Goal: Navigation & Orientation: Find specific page/section

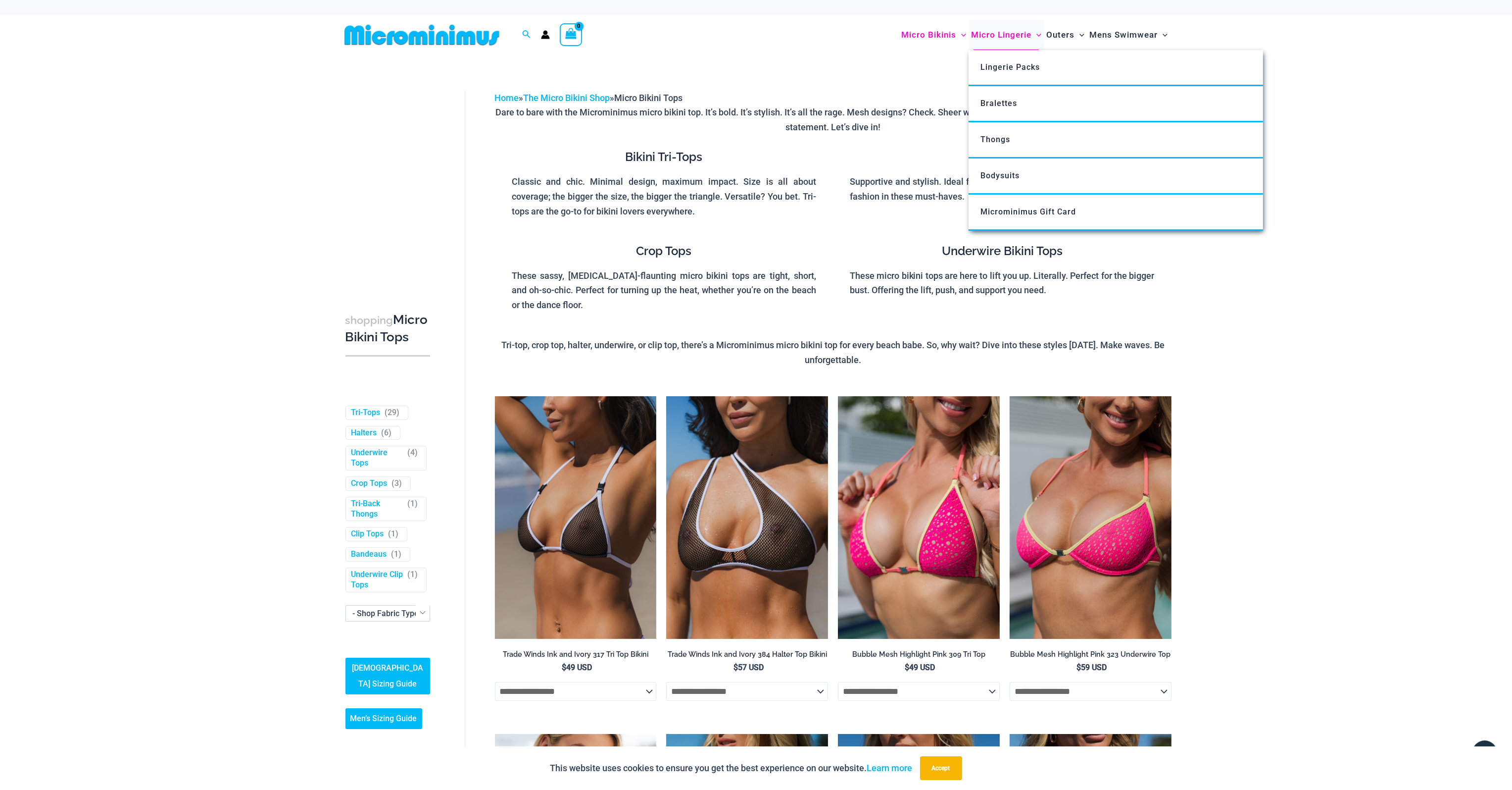
click at [1011, 35] on span "Micro Lingerie" at bounding box center [1002, 34] width 61 height 25
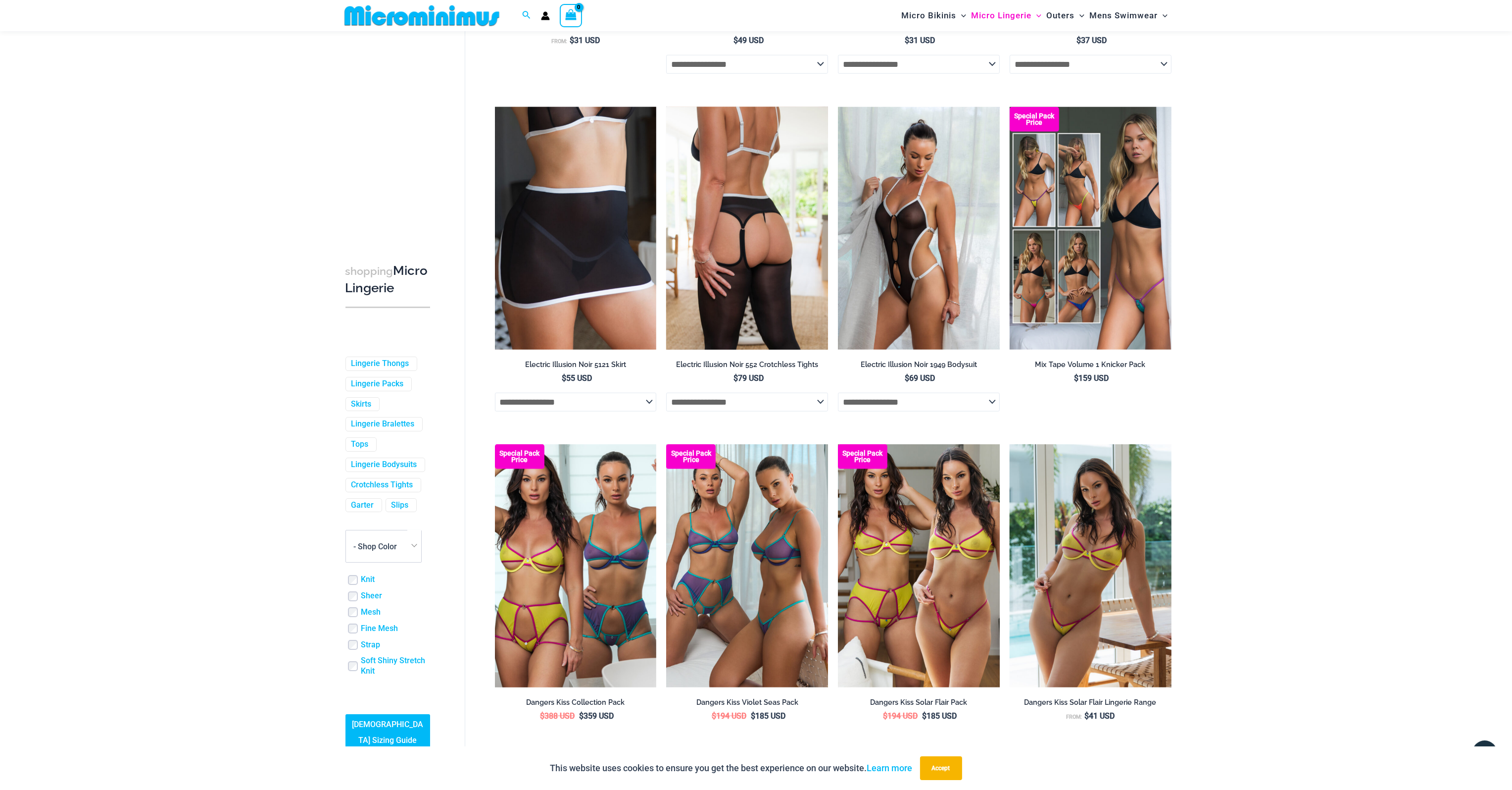
scroll to position [2350, 0]
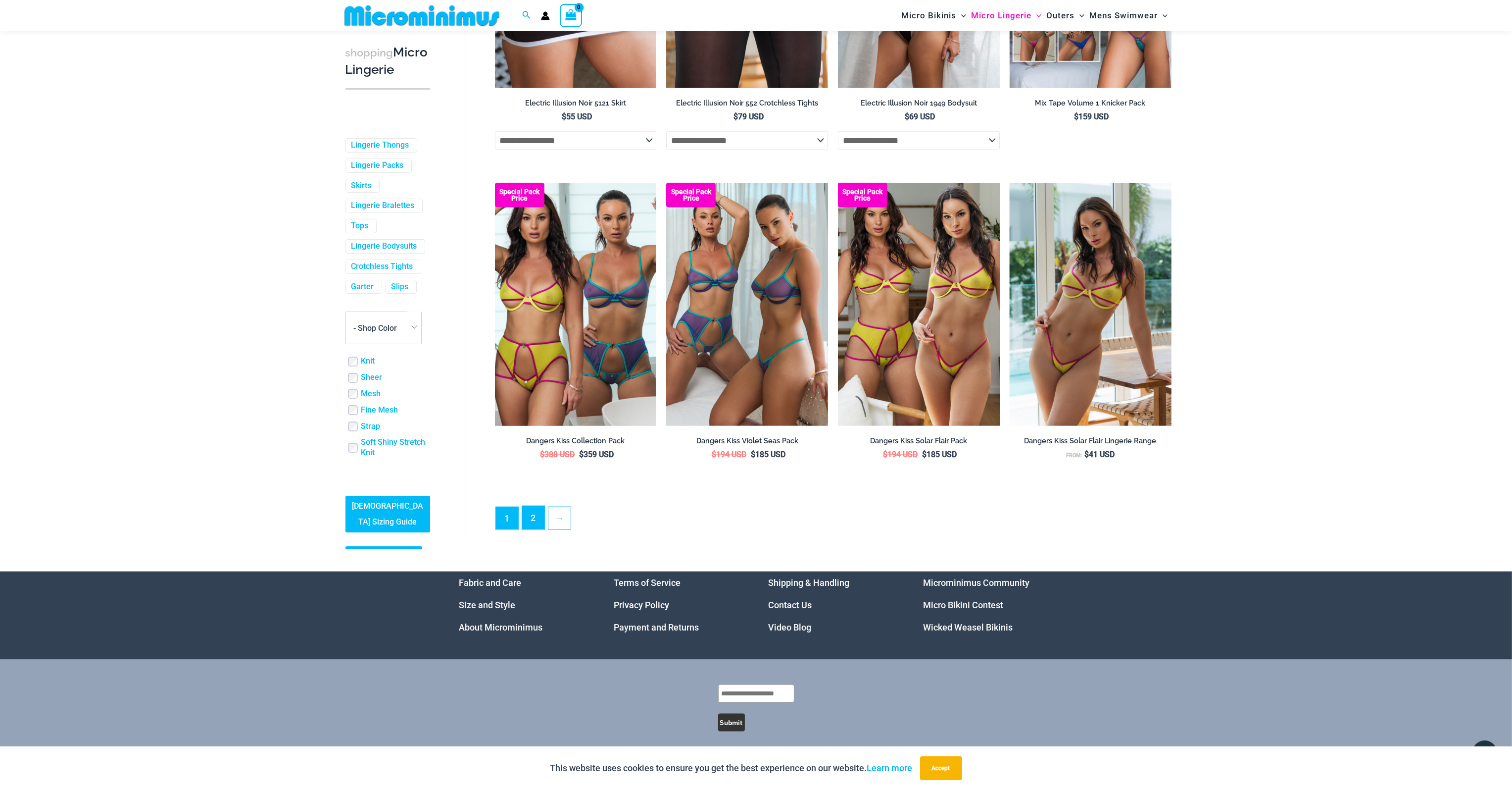
click at [534, 526] on link "2" at bounding box center [533, 517] width 22 height 23
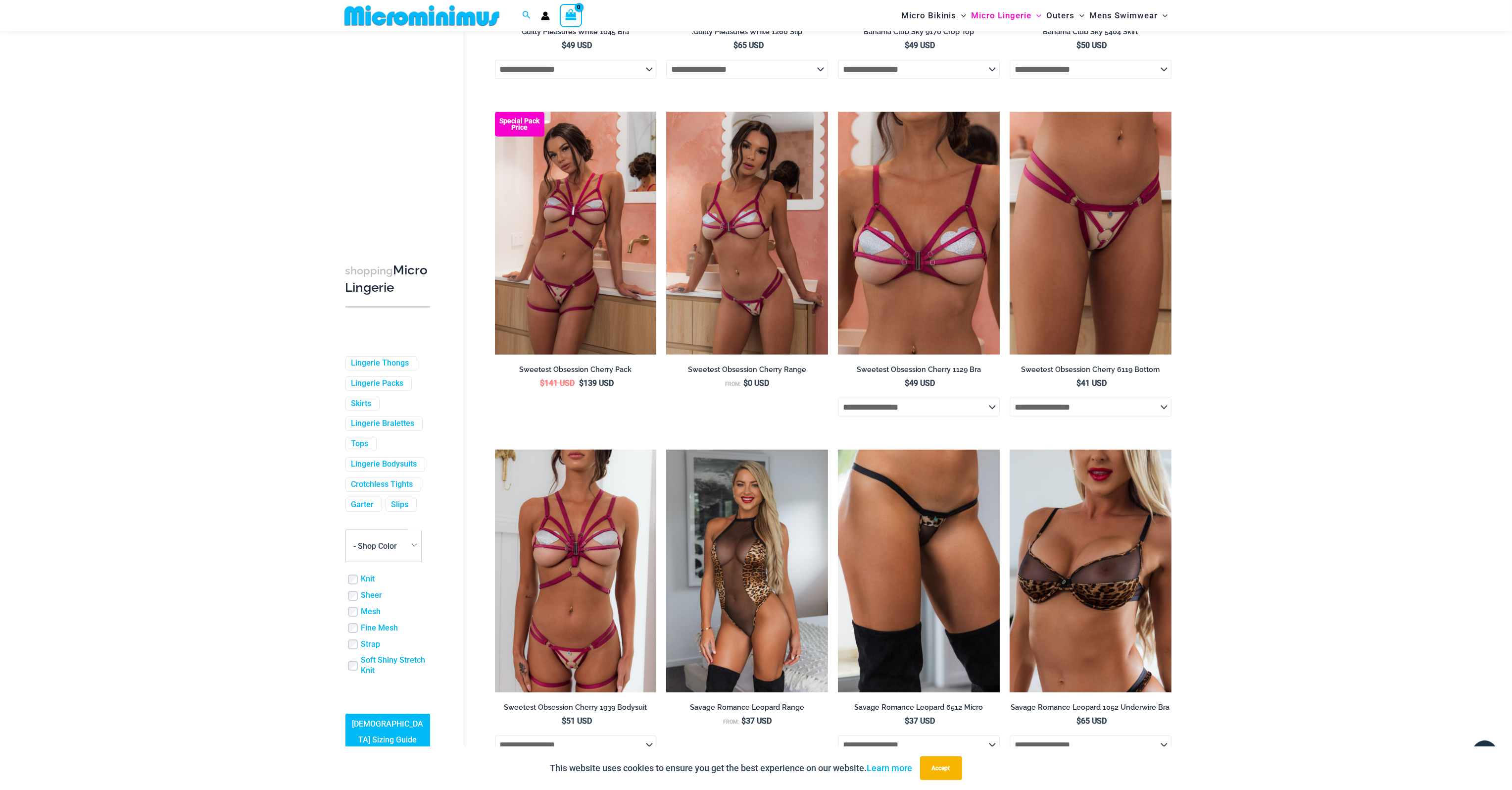
scroll to position [1628, 0]
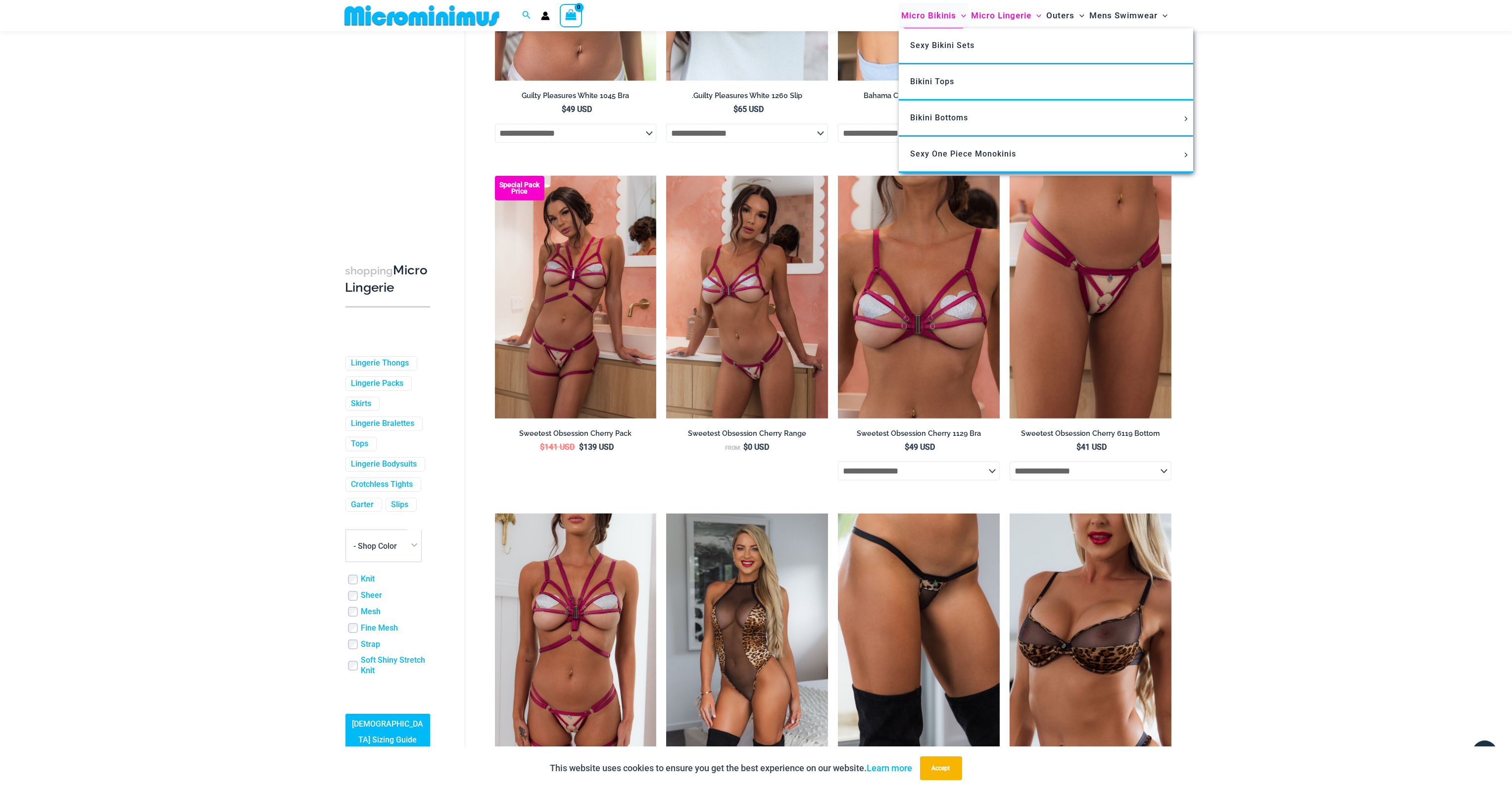
click at [940, 13] on span "Micro Bikinis" at bounding box center [929, 15] width 55 height 25
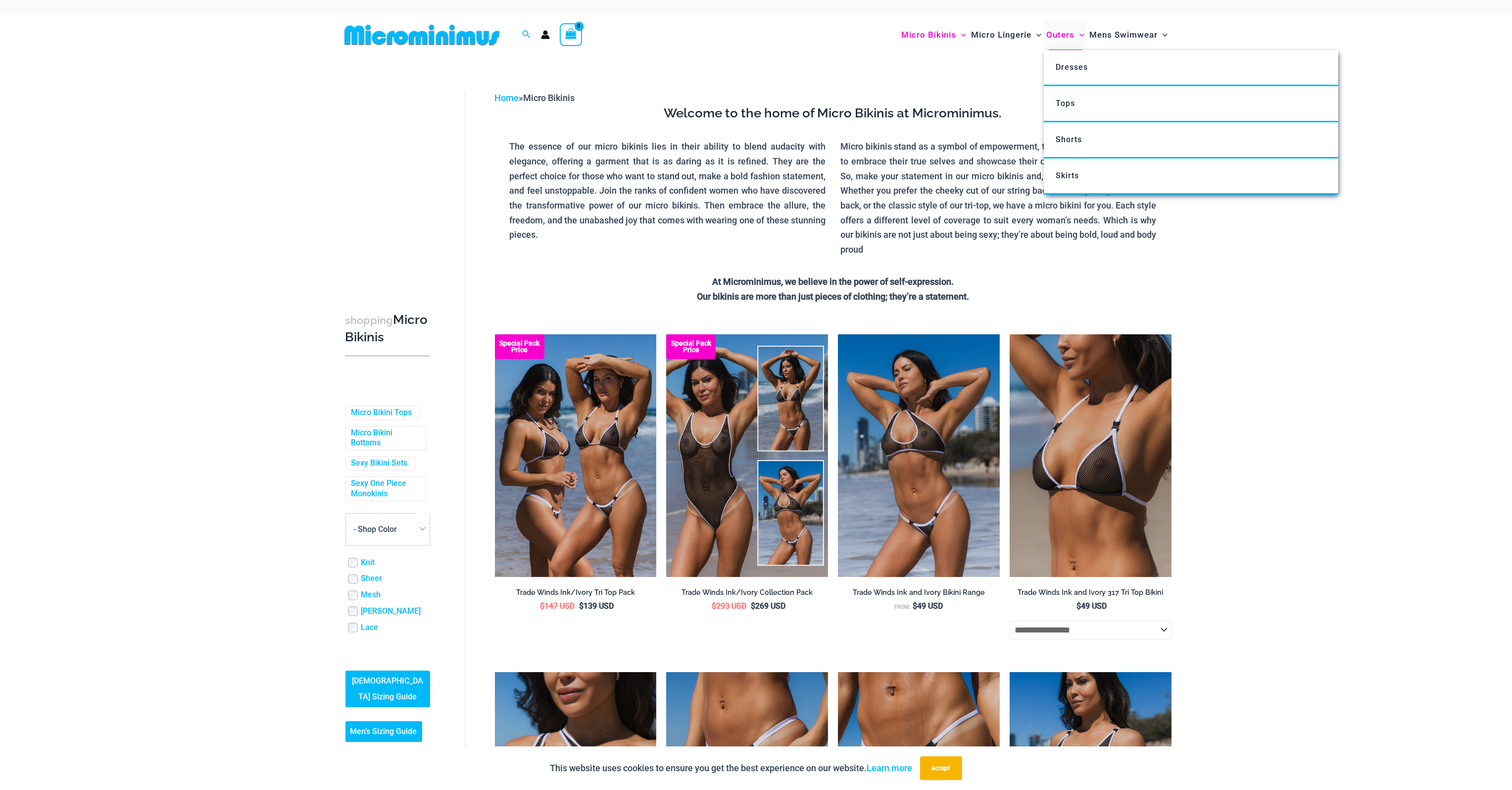
click at [1061, 36] on span "Outers" at bounding box center [1060, 34] width 28 height 25
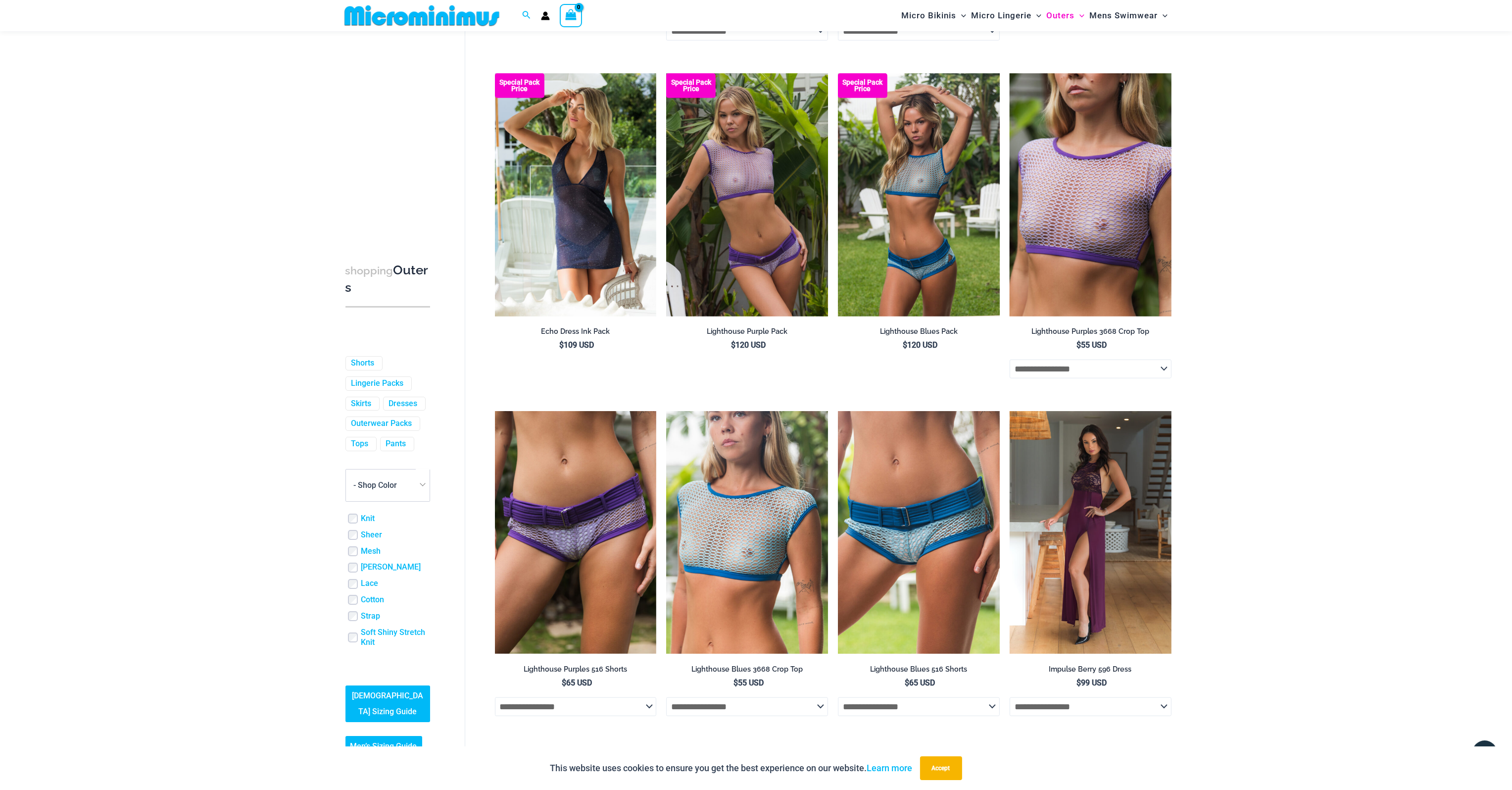
scroll to position [1043, 0]
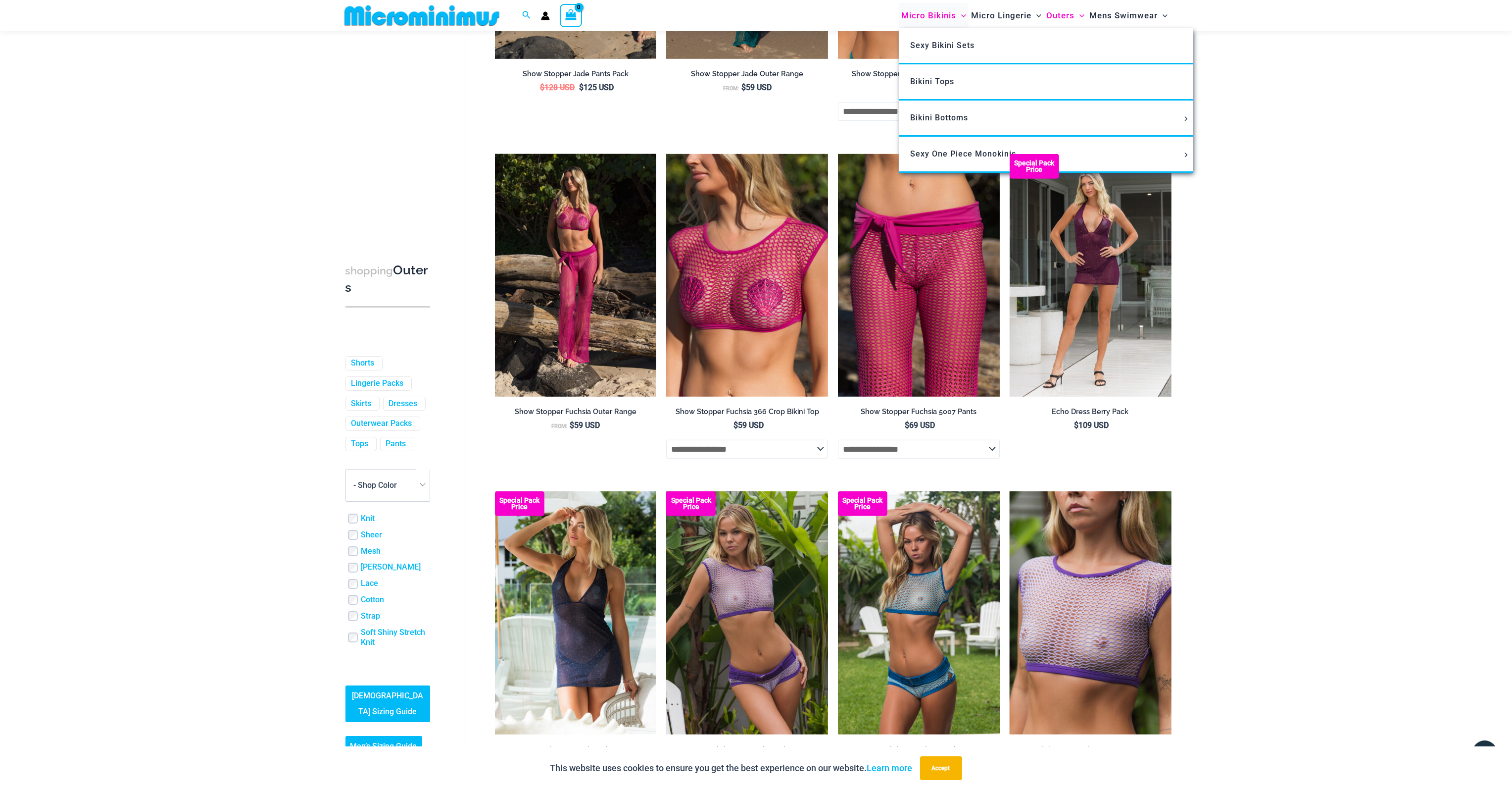
click at [929, 15] on span "Micro Bikinis" at bounding box center [929, 15] width 55 height 25
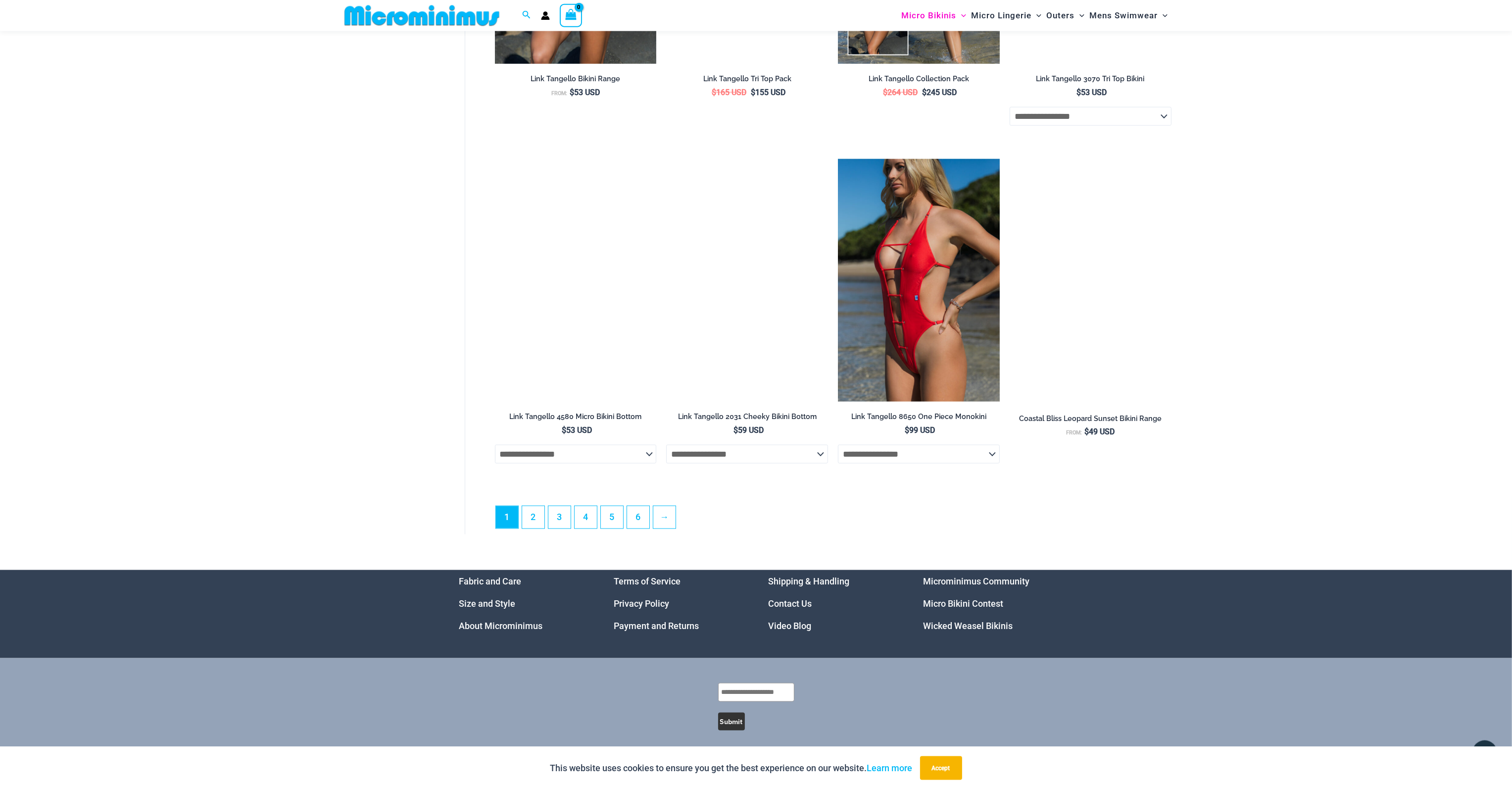
scroll to position [2535, 0]
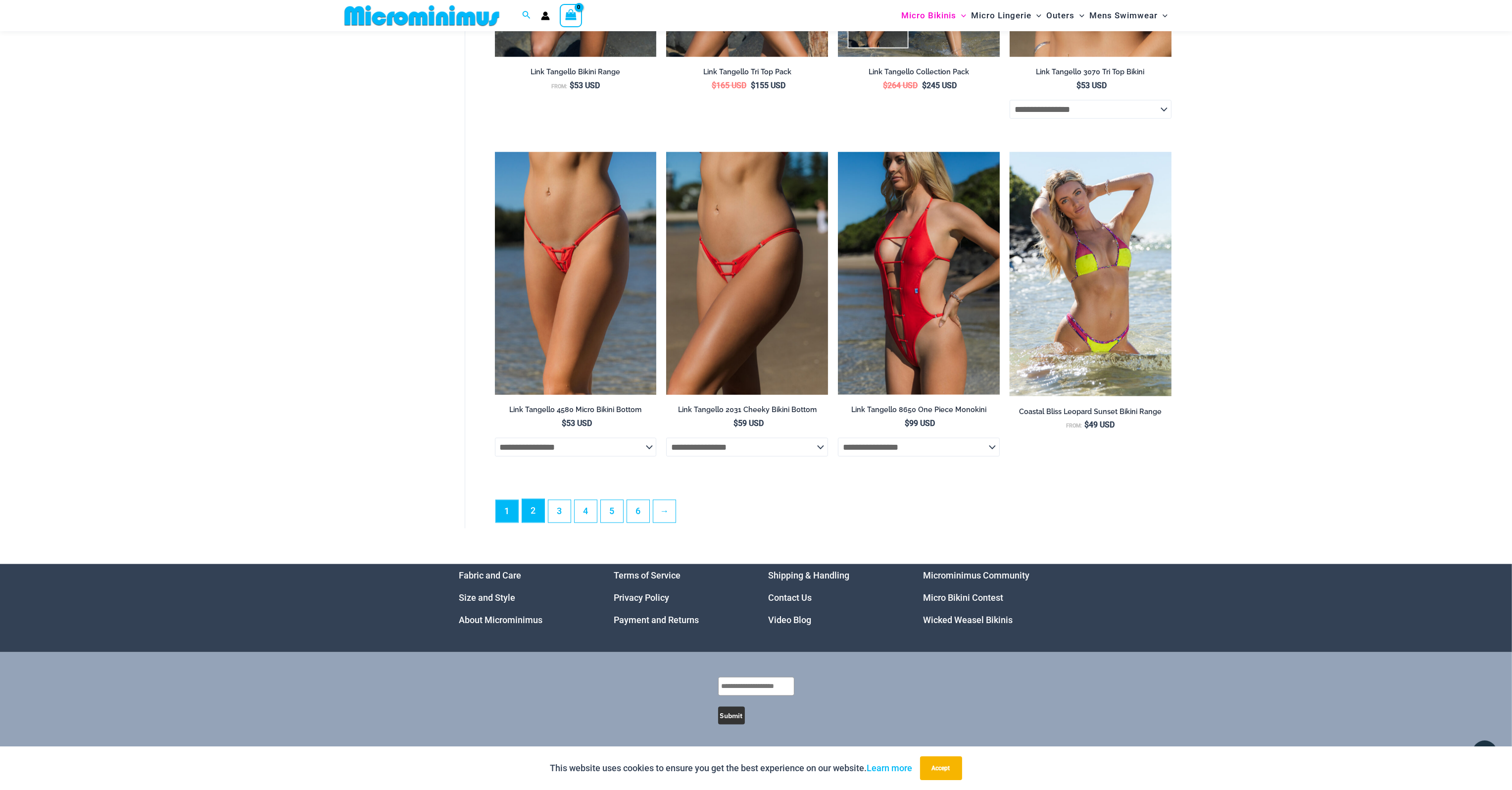
click at [538, 513] on link "2" at bounding box center [533, 511] width 22 height 23
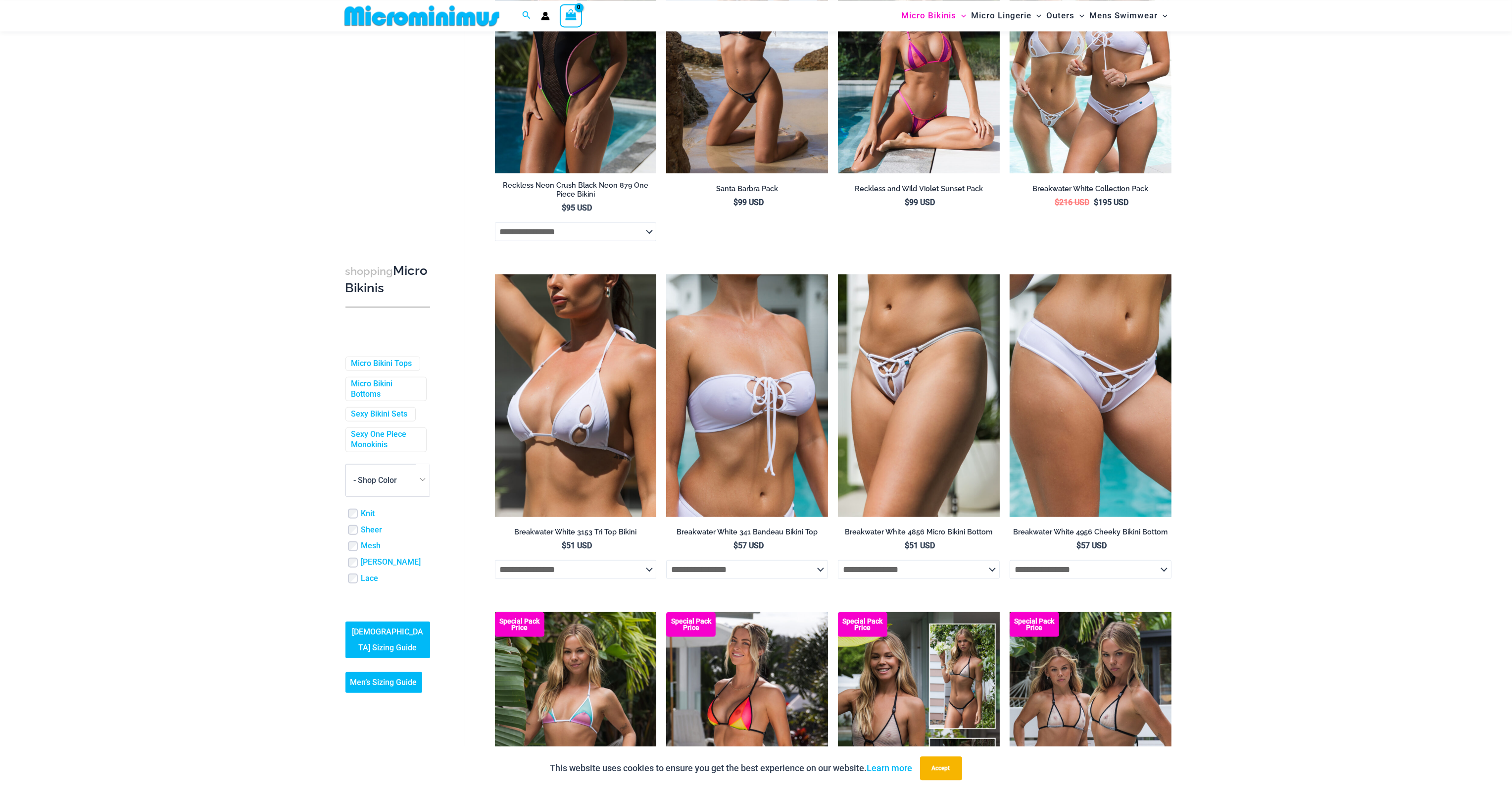
scroll to position [2141, 0]
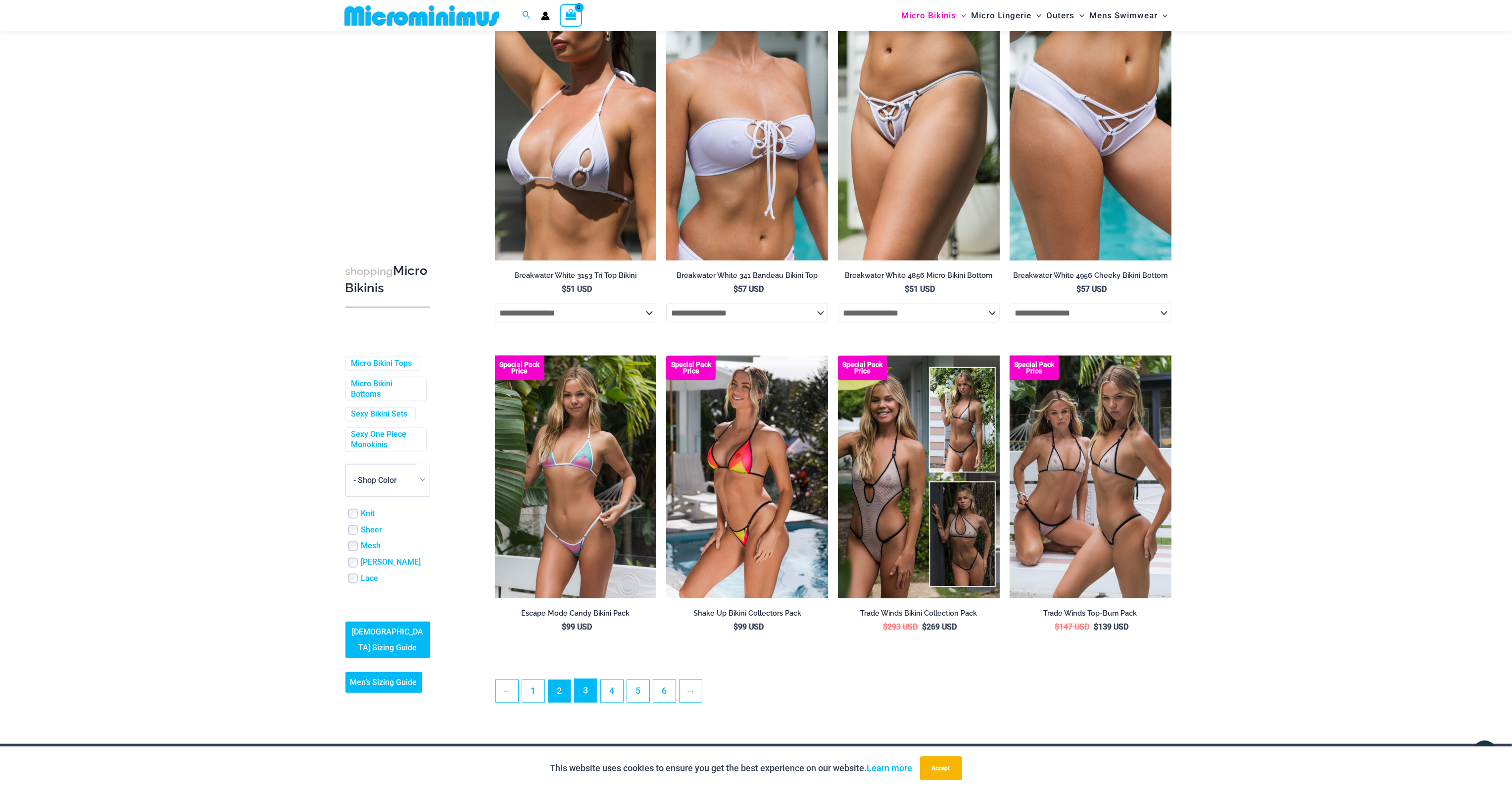
click at [588, 694] on link "3" at bounding box center [585, 690] width 22 height 23
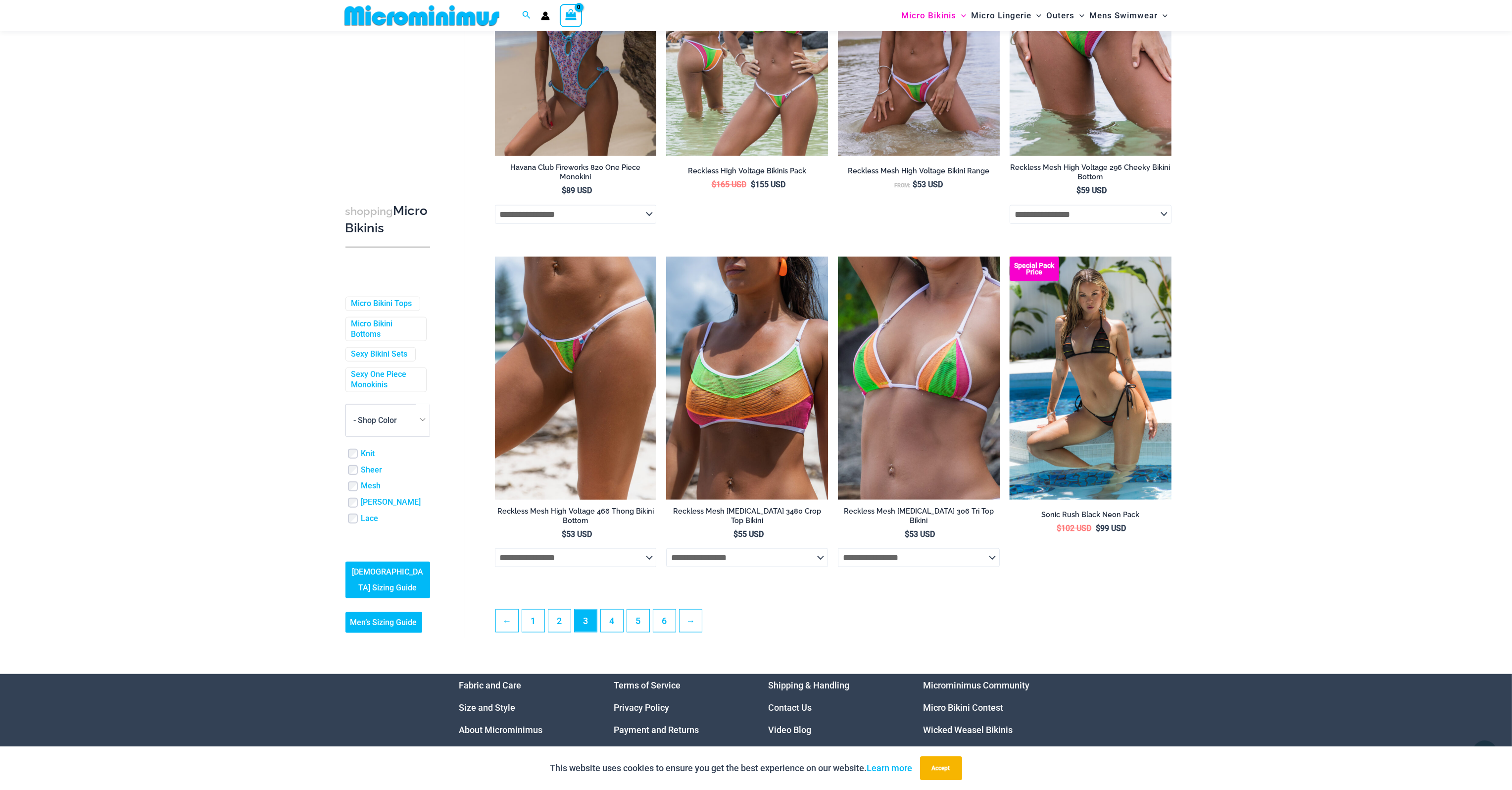
scroll to position [1879, 0]
